Goal: Find specific page/section: Find specific page/section

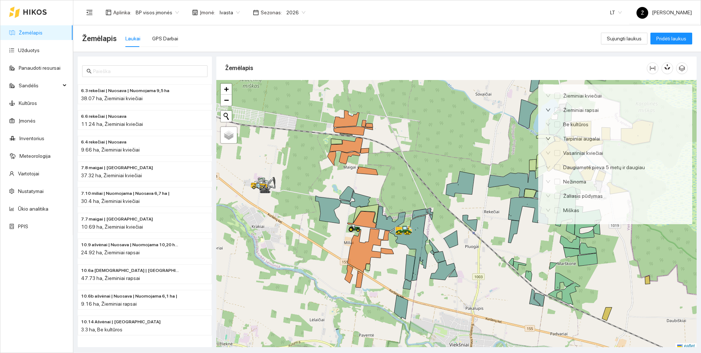
scroll to position [2, 0]
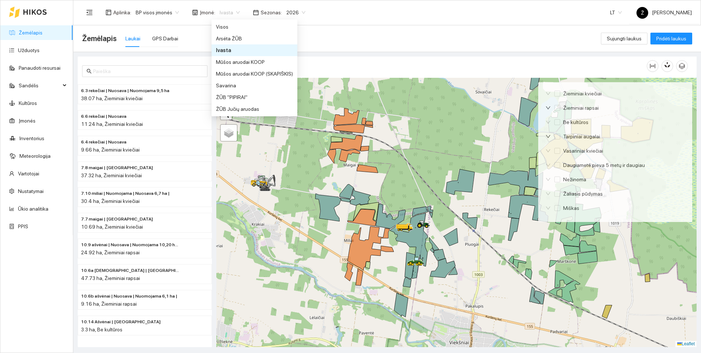
click at [238, 11] on div "Ivasta" at bounding box center [229, 13] width 29 height 12
click at [217, 87] on div "Savarina" at bounding box center [254, 85] width 77 height 8
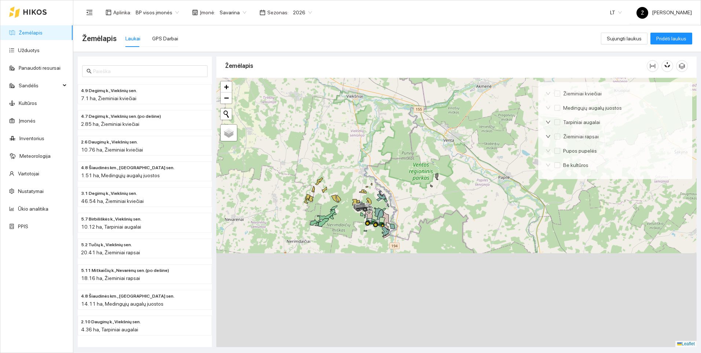
drag, startPoint x: 332, startPoint y: 220, endPoint x: 352, endPoint y: 87, distance: 134.7
click at [352, 87] on div at bounding box center [456, 212] width 480 height 269
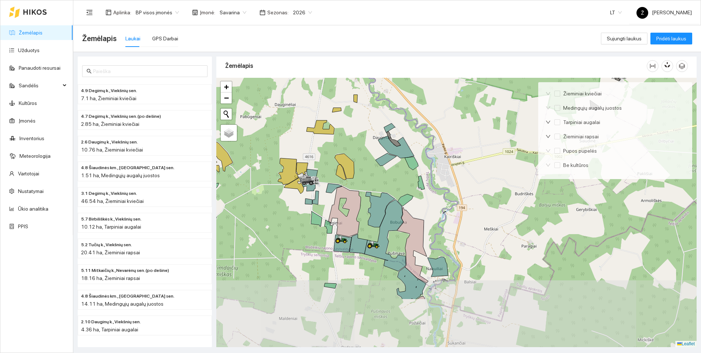
drag, startPoint x: 407, startPoint y: 194, endPoint x: 383, endPoint y: 135, distance: 64.2
click at [383, 135] on div at bounding box center [456, 212] width 480 height 269
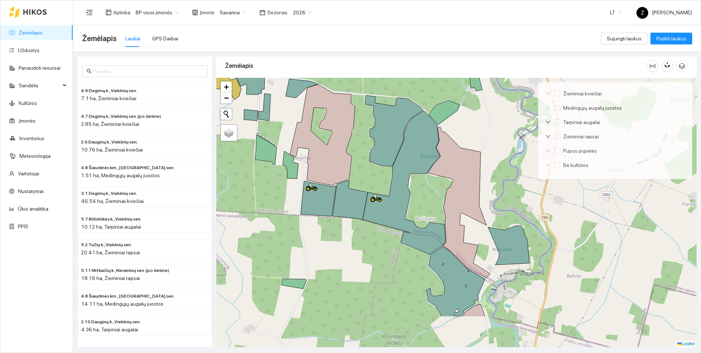
drag, startPoint x: 374, startPoint y: 236, endPoint x: 393, endPoint y: 169, distance: 68.8
click at [393, 169] on div at bounding box center [456, 212] width 480 height 269
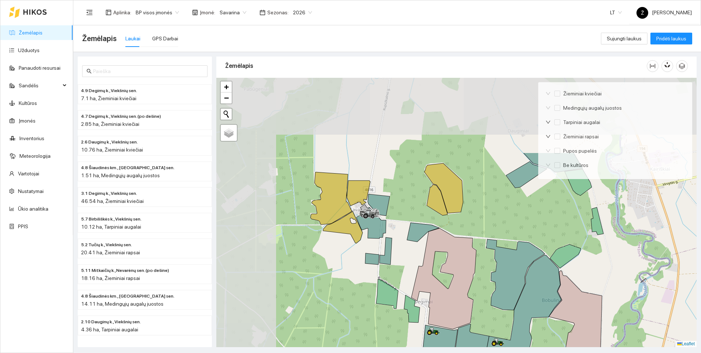
drag, startPoint x: 280, startPoint y: 130, endPoint x: 365, endPoint y: 232, distance: 132.5
click at [365, 232] on div at bounding box center [456, 212] width 480 height 269
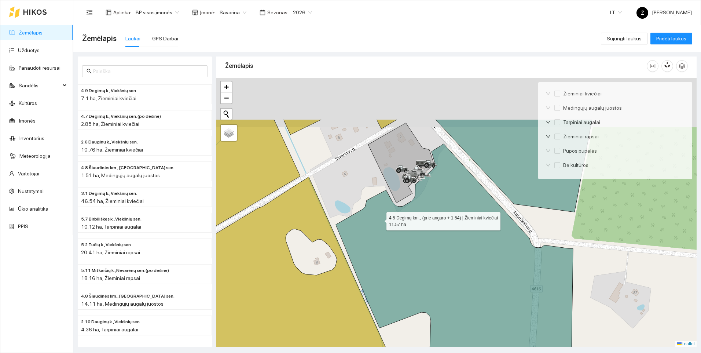
drag, startPoint x: 352, startPoint y: 146, endPoint x: 384, endPoint y: 236, distance: 95.2
click at [384, 236] on icon at bounding box center [454, 269] width 237 height 251
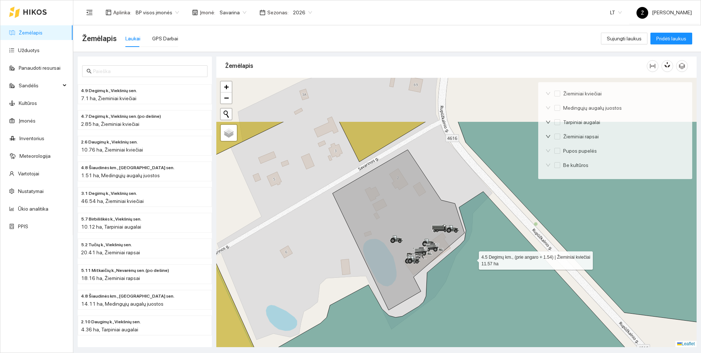
drag, startPoint x: 491, startPoint y: 188, endPoint x: 473, endPoint y: 258, distance: 73.1
click at [473, 258] on icon at bounding box center [497, 318] width 459 height 254
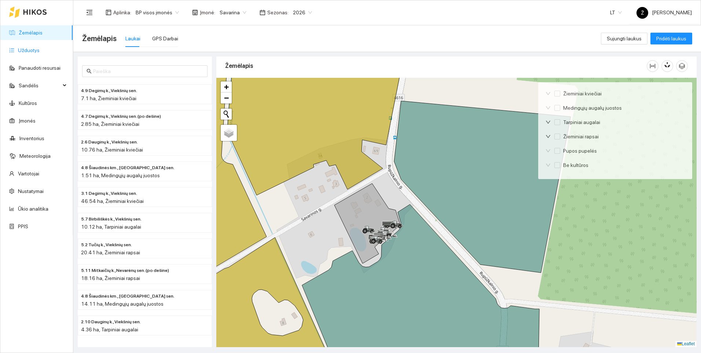
click at [22, 52] on link "Užduotys" at bounding box center [29, 50] width 22 height 6
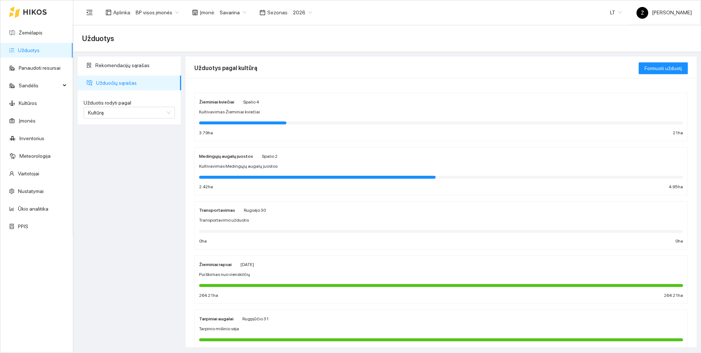
click at [234, 14] on span "Savarina" at bounding box center [233, 12] width 27 height 11
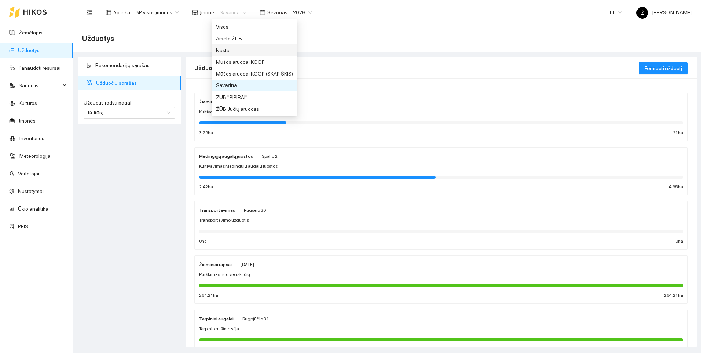
click at [227, 48] on div "Ivasta" at bounding box center [254, 50] width 77 height 8
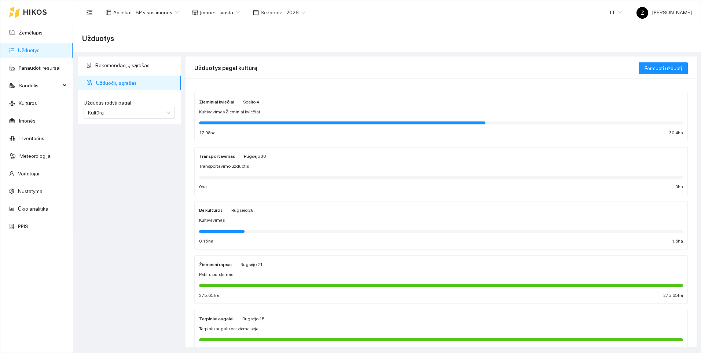
drag, startPoint x: 173, startPoint y: 166, endPoint x: 180, endPoint y: 151, distance: 16.8
click at [172, 166] on div "Rekomendacijų sąrašas Užduočių sąrašas Užduotis rodyti pagal Kultūrą Užduotis r…" at bounding box center [130, 201] width 108 height 290
click at [148, 183] on div "Rekomendacijų sąrašas Užduočių sąrašas Užduotis rodyti pagal Kultūrą Užduotis r…" at bounding box center [130, 201] width 108 height 290
